Goal: Answer question/provide support

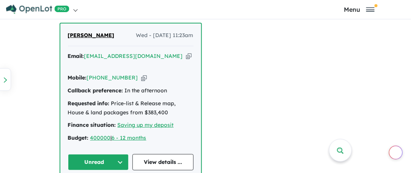
scroll to position [493, 0]
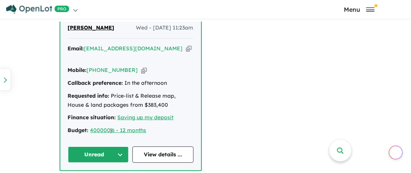
click at [114, 147] on button "Unread" at bounding box center [98, 155] width 61 height 16
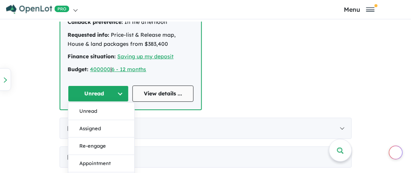
scroll to position [569, 0]
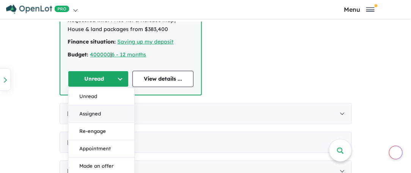
click at [90, 105] on button "Assigned" at bounding box center [101, 113] width 66 height 17
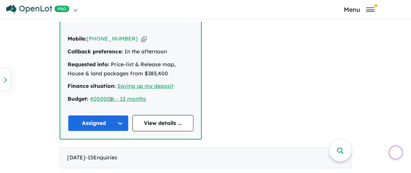
scroll to position [531, 0]
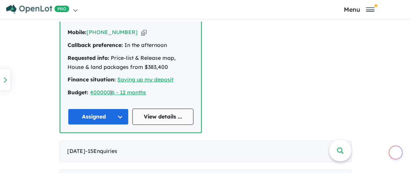
click at [153, 109] on link "View details ..." at bounding box center [162, 117] width 61 height 16
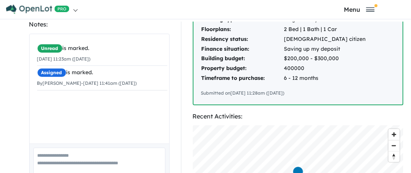
scroll to position [190, 0]
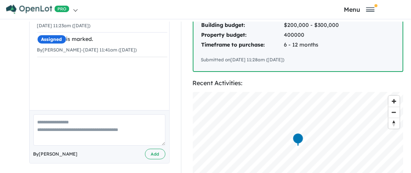
click at [52, 115] on textarea at bounding box center [99, 130] width 132 height 31
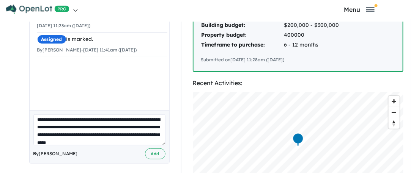
scroll to position [11, 0]
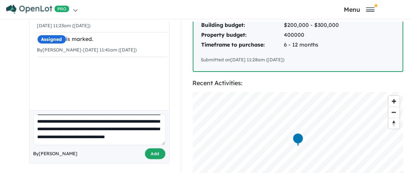
type textarea "**********"
click at [151, 149] on button "Add" at bounding box center [155, 154] width 20 height 11
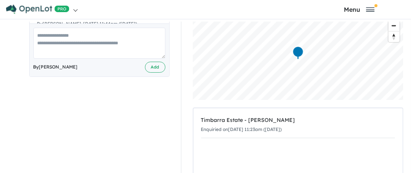
scroll to position [304, 0]
